Goal: Task Accomplishment & Management: Use online tool/utility

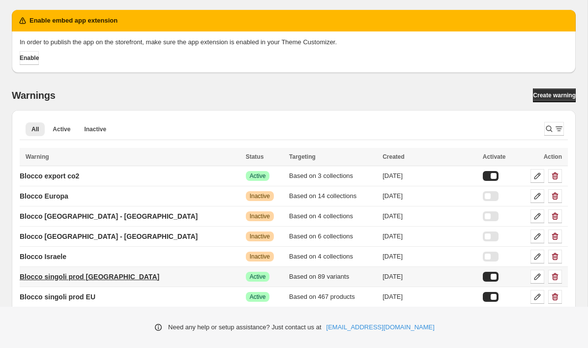
click at [97, 278] on p "Blocco singoli prod [GEOGRAPHIC_DATA]" at bounding box center [90, 277] width 140 height 10
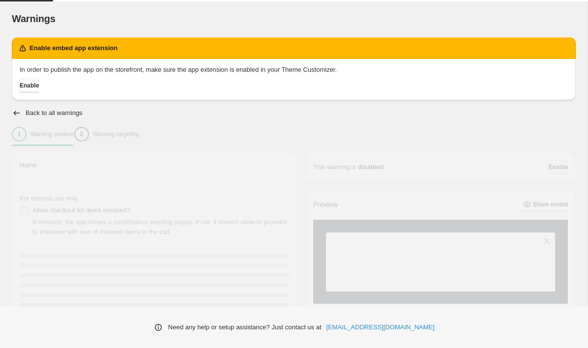
type input "**********"
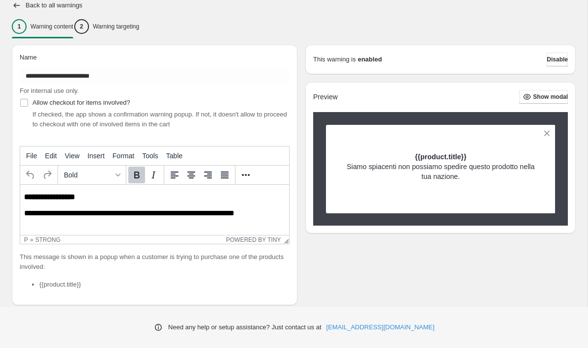
scroll to position [18, 0]
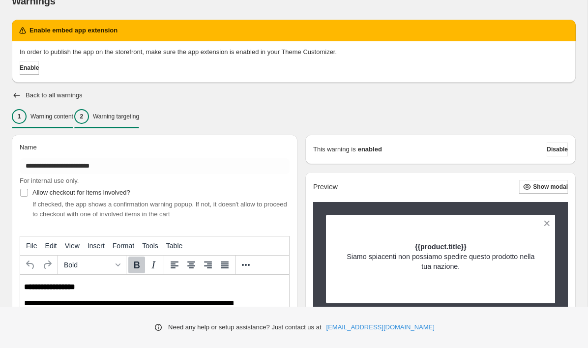
click at [123, 116] on p "Warning targeting" at bounding box center [116, 117] width 46 height 8
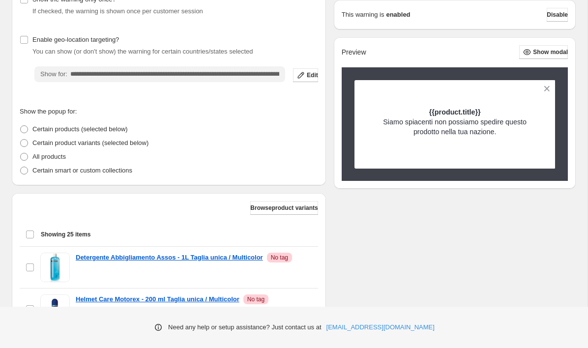
scroll to position [119, 0]
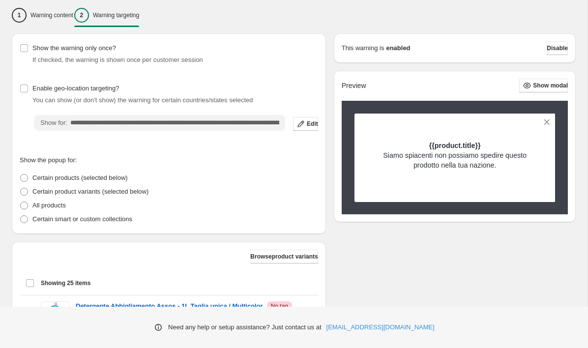
click at [24, 280] on div "Showing 25 items Select all 25 items Showing 25 items Select Select all 25 item…" at bounding box center [169, 283] width 298 height 24
click at [29, 281] on div "Select all 25 items Showing 25 items" at bounding box center [169, 283] width 287 height 24
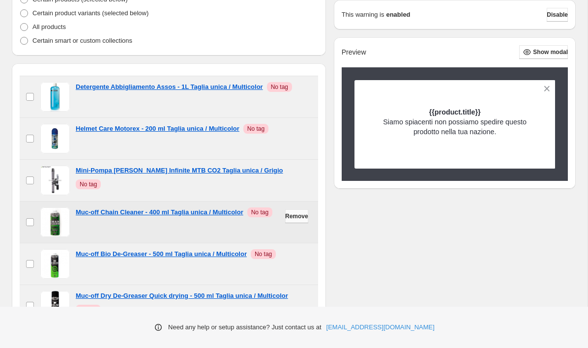
scroll to position [0, 0]
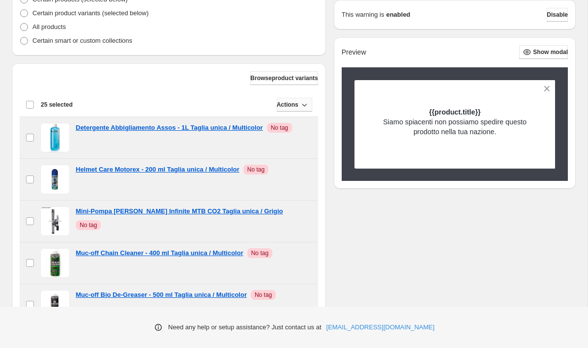
click at [309, 106] on icon "button" at bounding box center [304, 105] width 10 height 10
click at [311, 72] on button "Browse product variants" at bounding box center [283, 78] width 67 height 14
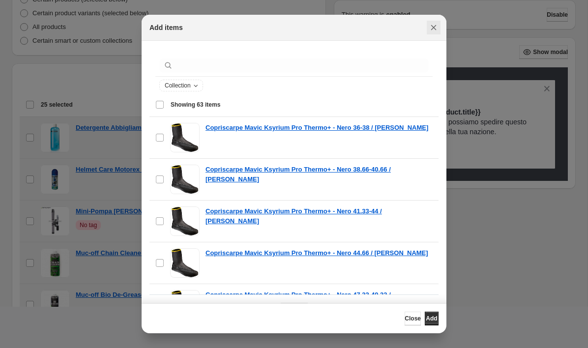
click at [429, 29] on icon "Close" at bounding box center [434, 28] width 10 height 10
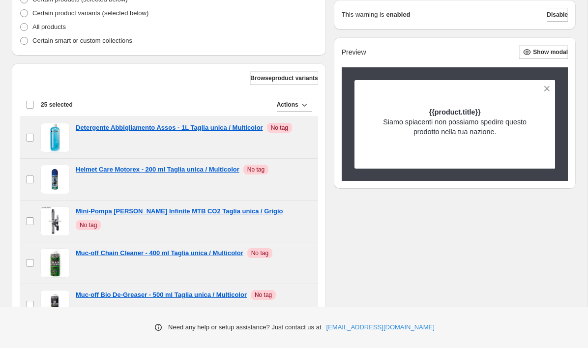
click at [26, 105] on div "Deselect all 25 items 25 selected" at bounding box center [49, 104] width 47 height 9
